Goal: Find specific page/section: Find specific page/section

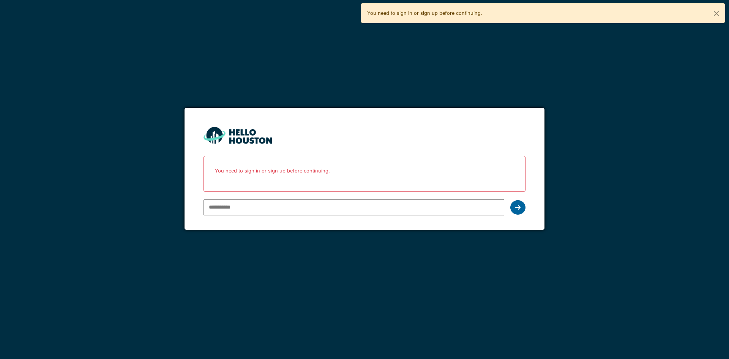
type input "**********"
click at [521, 205] on div at bounding box center [518, 207] width 15 height 14
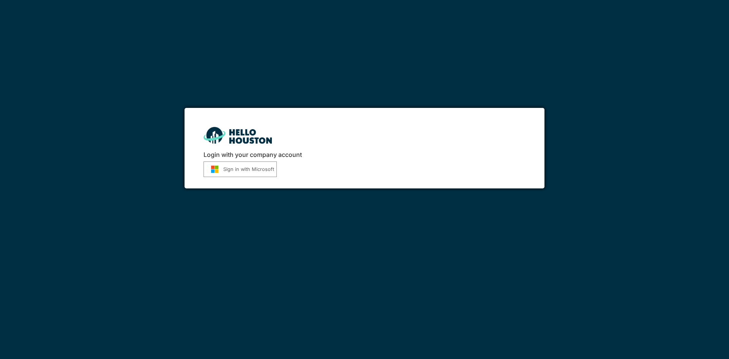
click at [212, 172] on img "submit" at bounding box center [214, 169] width 17 height 8
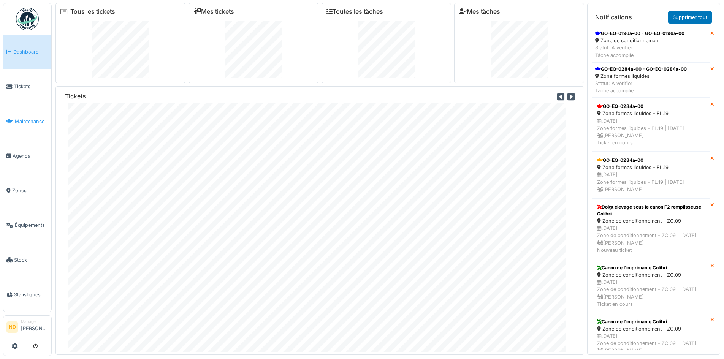
click at [26, 118] on span "Maintenance" at bounding box center [31, 121] width 33 height 7
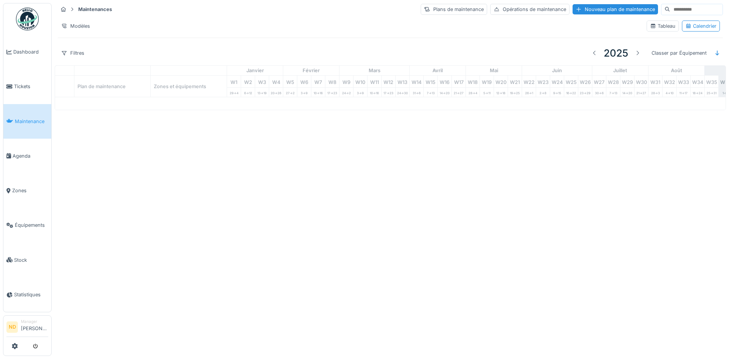
click at [670, 9] on input at bounding box center [696, 9] width 52 height 11
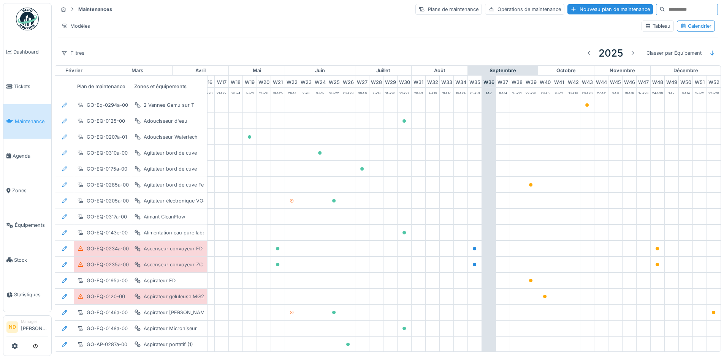
scroll to position [0, 249]
type input "*"
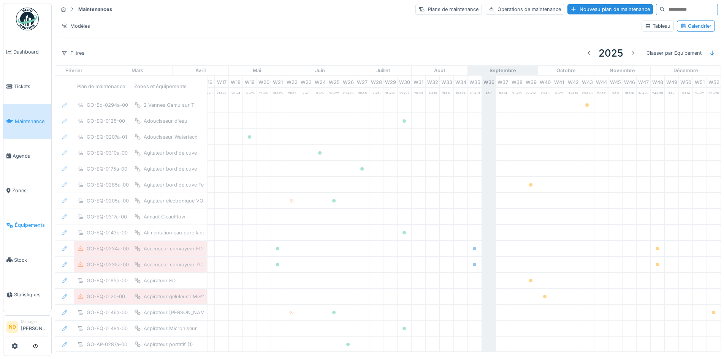
click at [28, 222] on span "Équipements" at bounding box center [31, 224] width 33 height 7
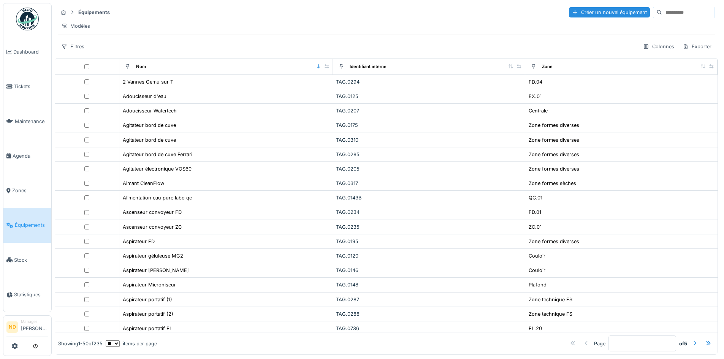
click at [662, 17] on input at bounding box center [688, 12] width 52 height 11
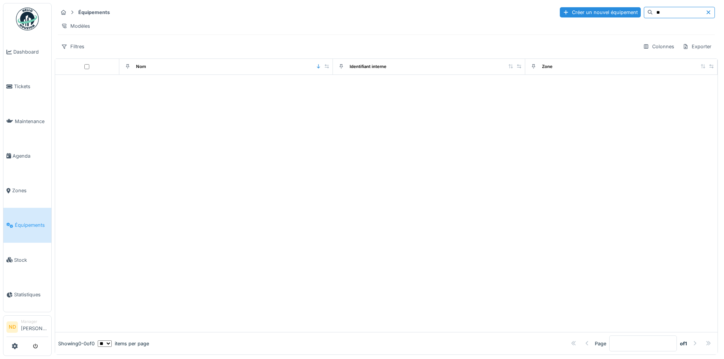
type input "*"
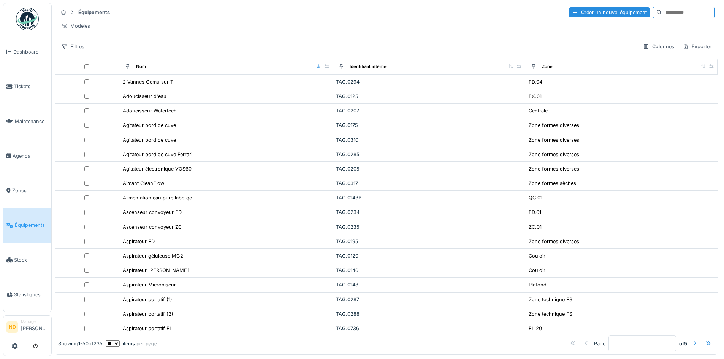
click at [41, 221] on span "Équipements" at bounding box center [31, 224] width 33 height 7
click at [78, 52] on div "Filtres" at bounding box center [73, 46] width 30 height 11
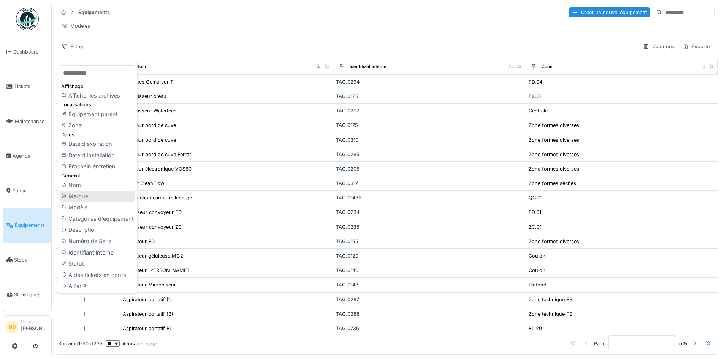
scroll to position [5, 0]
click at [109, 181] on div "Nom" at bounding box center [98, 184] width 76 height 11
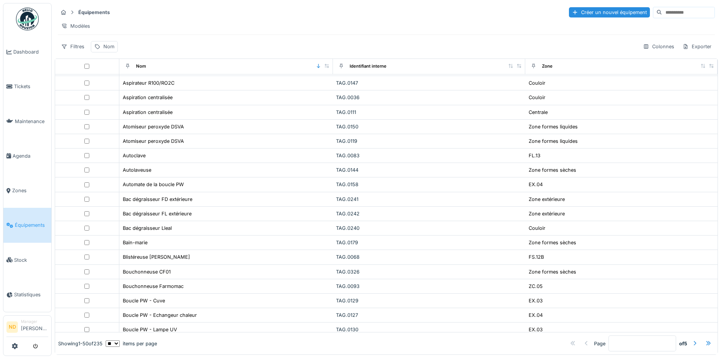
scroll to position [266, 0]
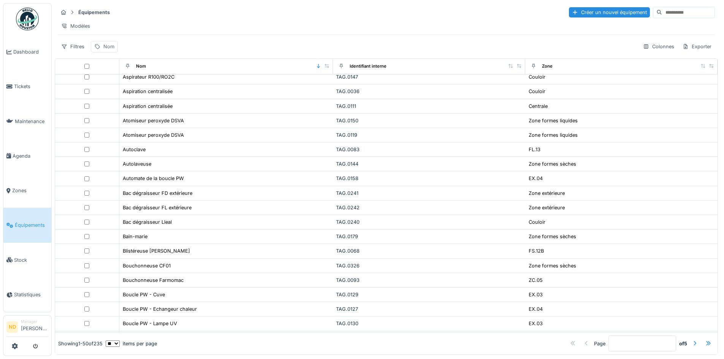
click at [104, 46] on div "Nom" at bounding box center [108, 46] width 11 height 7
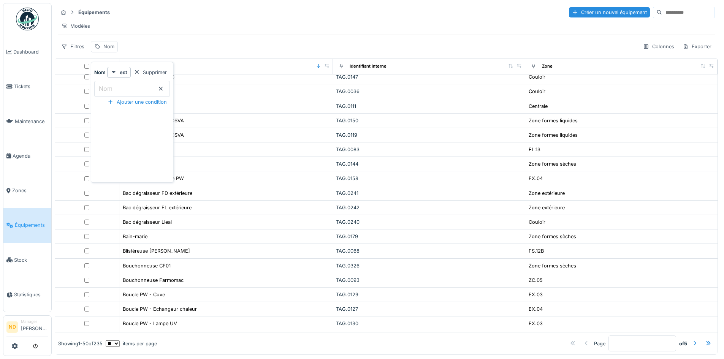
drag, startPoint x: 169, startPoint y: 66, endPoint x: 2, endPoint y: 33, distance: 170.3
click at [169, 67] on div "Supprimer" at bounding box center [150, 72] width 39 height 10
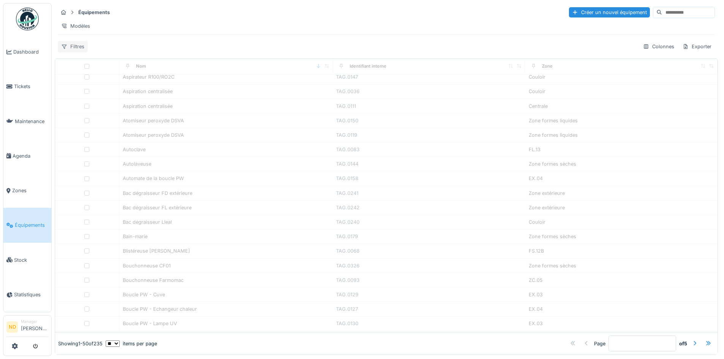
click at [73, 47] on div "Filtres" at bounding box center [73, 46] width 30 height 11
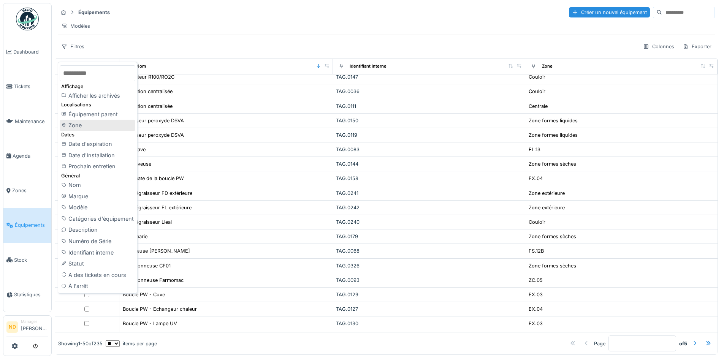
click at [98, 124] on div "Zone" at bounding box center [98, 125] width 76 height 11
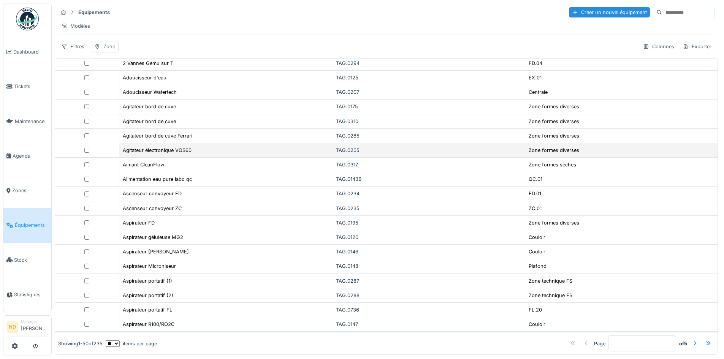
scroll to position [0, 0]
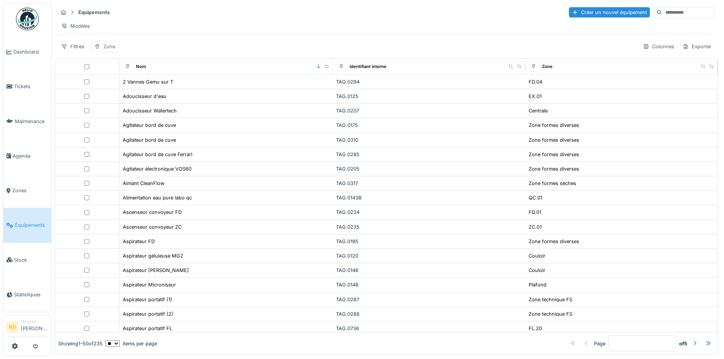
click at [112, 50] on div "Zone" at bounding box center [109, 46] width 12 height 7
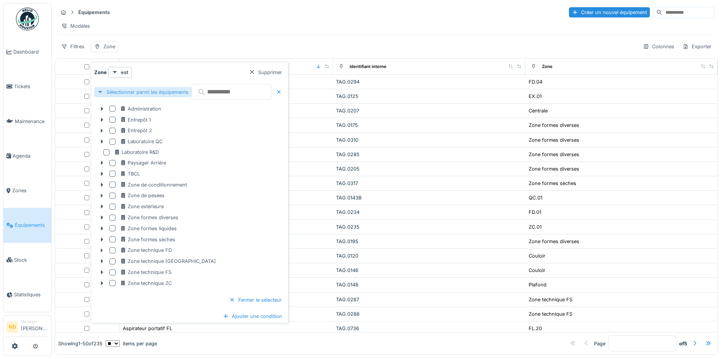
click at [170, 89] on div "Sélectionner parmi les équipements" at bounding box center [142, 92] width 97 height 10
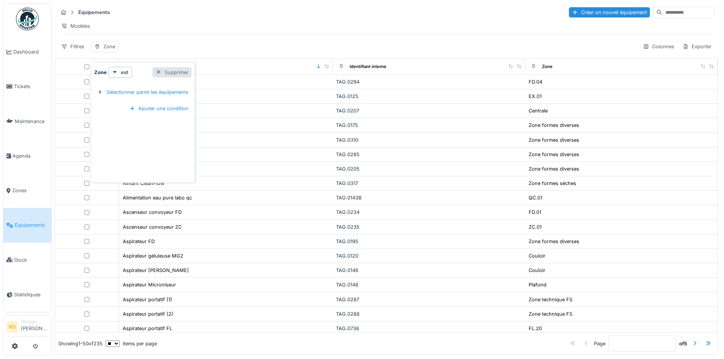
click at [178, 68] on div "Supprimer" at bounding box center [171, 72] width 39 height 10
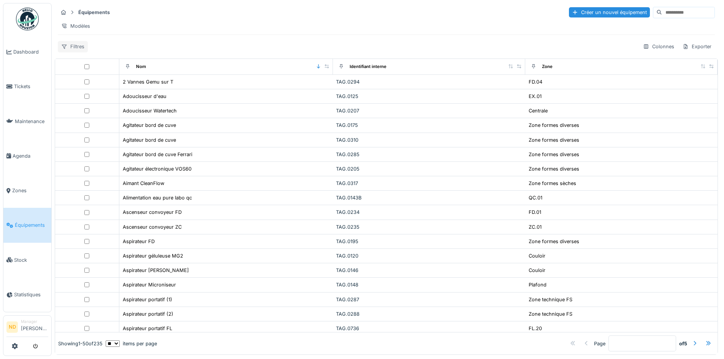
click at [76, 50] on div "Filtres" at bounding box center [73, 46] width 30 height 11
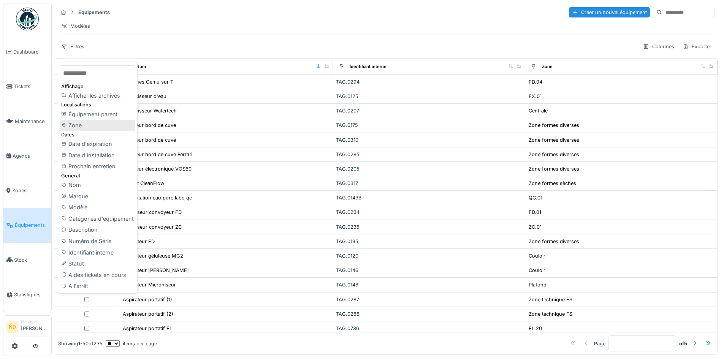
click at [85, 122] on div "Zone" at bounding box center [98, 125] width 76 height 11
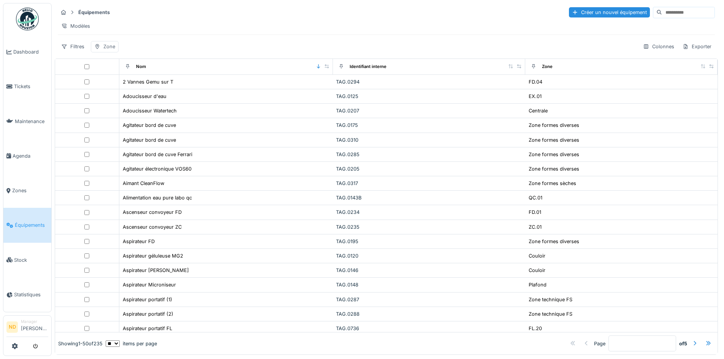
click at [106, 46] on div "Zone" at bounding box center [109, 46] width 12 height 7
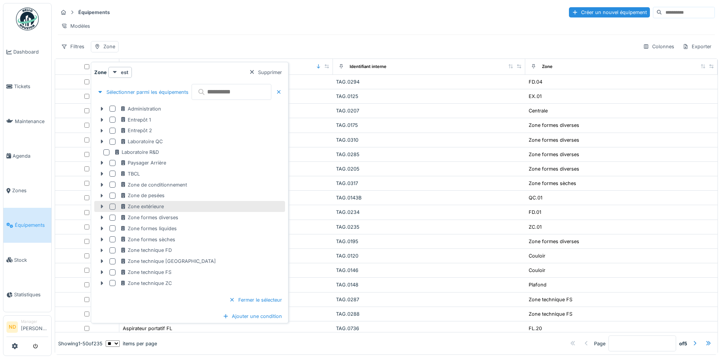
click at [102, 205] on icon at bounding box center [102, 207] width 2 height 4
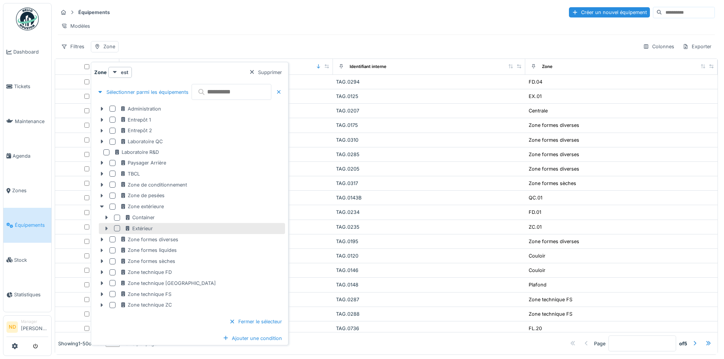
click at [104, 226] on icon at bounding box center [106, 228] width 6 height 5
click at [131, 225] on div "Extérieur" at bounding box center [139, 228] width 28 height 7
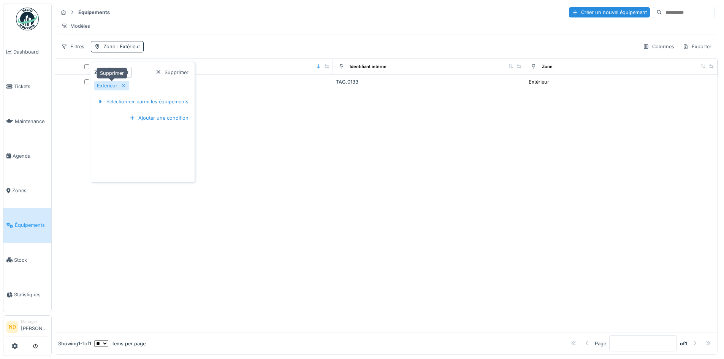
click at [122, 83] on icon at bounding box center [123, 85] width 6 height 5
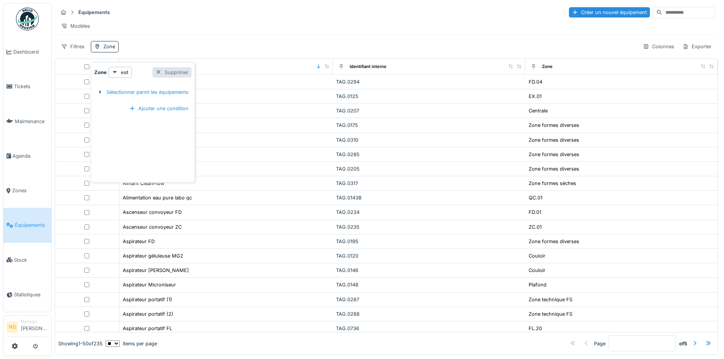
click at [174, 68] on div "Supprimer" at bounding box center [171, 72] width 39 height 10
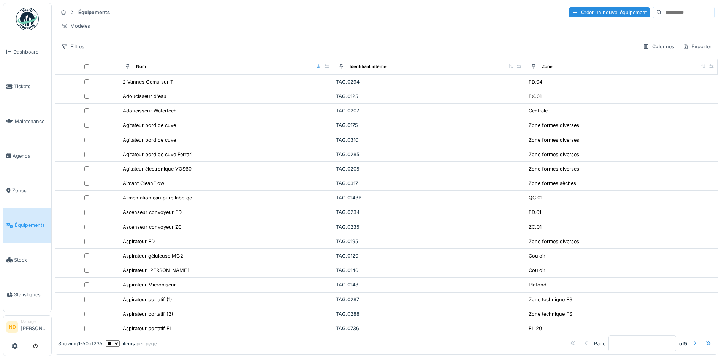
click at [662, 10] on input at bounding box center [688, 12] width 52 height 11
type input "*******"
